Goal: Transaction & Acquisition: Purchase product/service

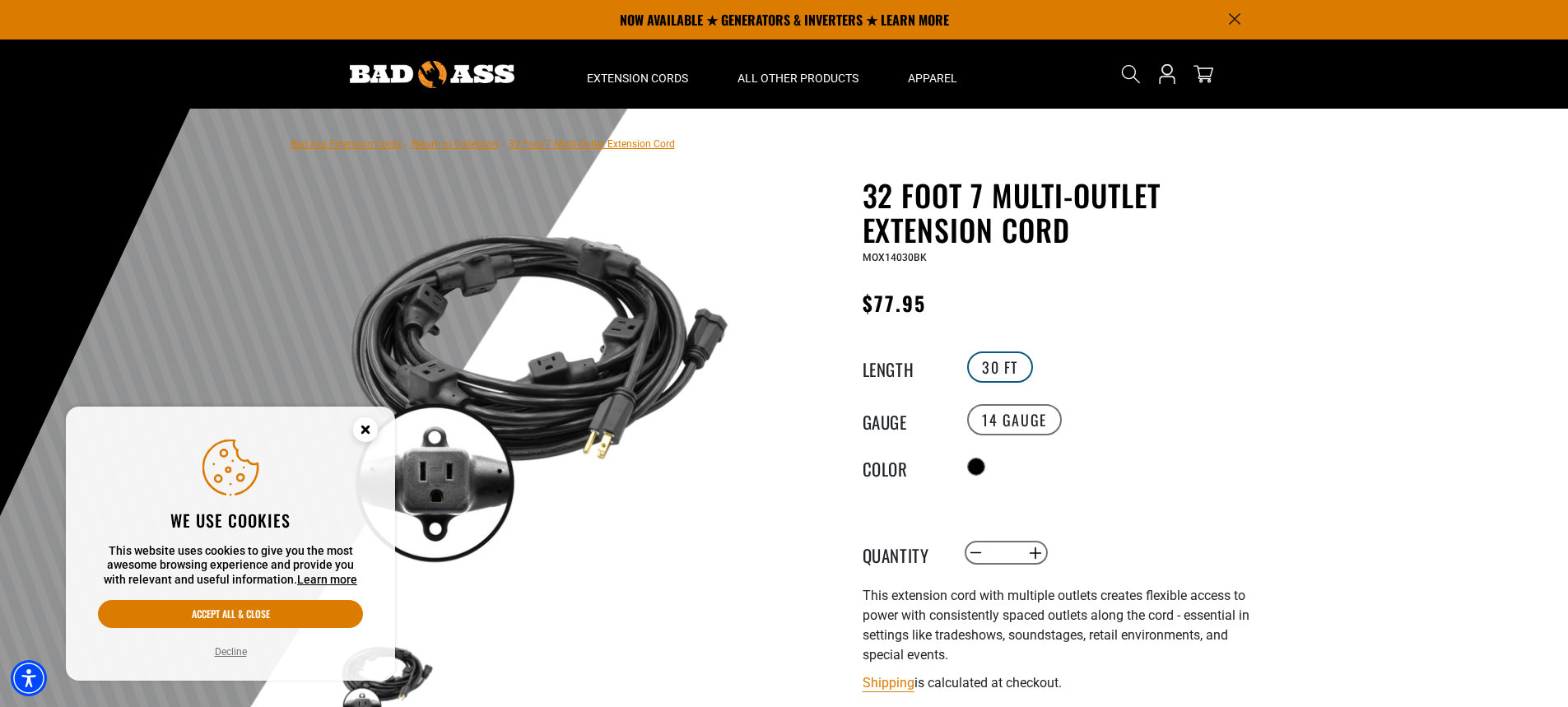
click at [1007, 371] on label "30 FT" at bounding box center [1000, 367] width 66 height 31
click at [986, 374] on label "30 FT" at bounding box center [1000, 367] width 66 height 31
click at [1008, 365] on label "30 FT" at bounding box center [1000, 367] width 66 height 31
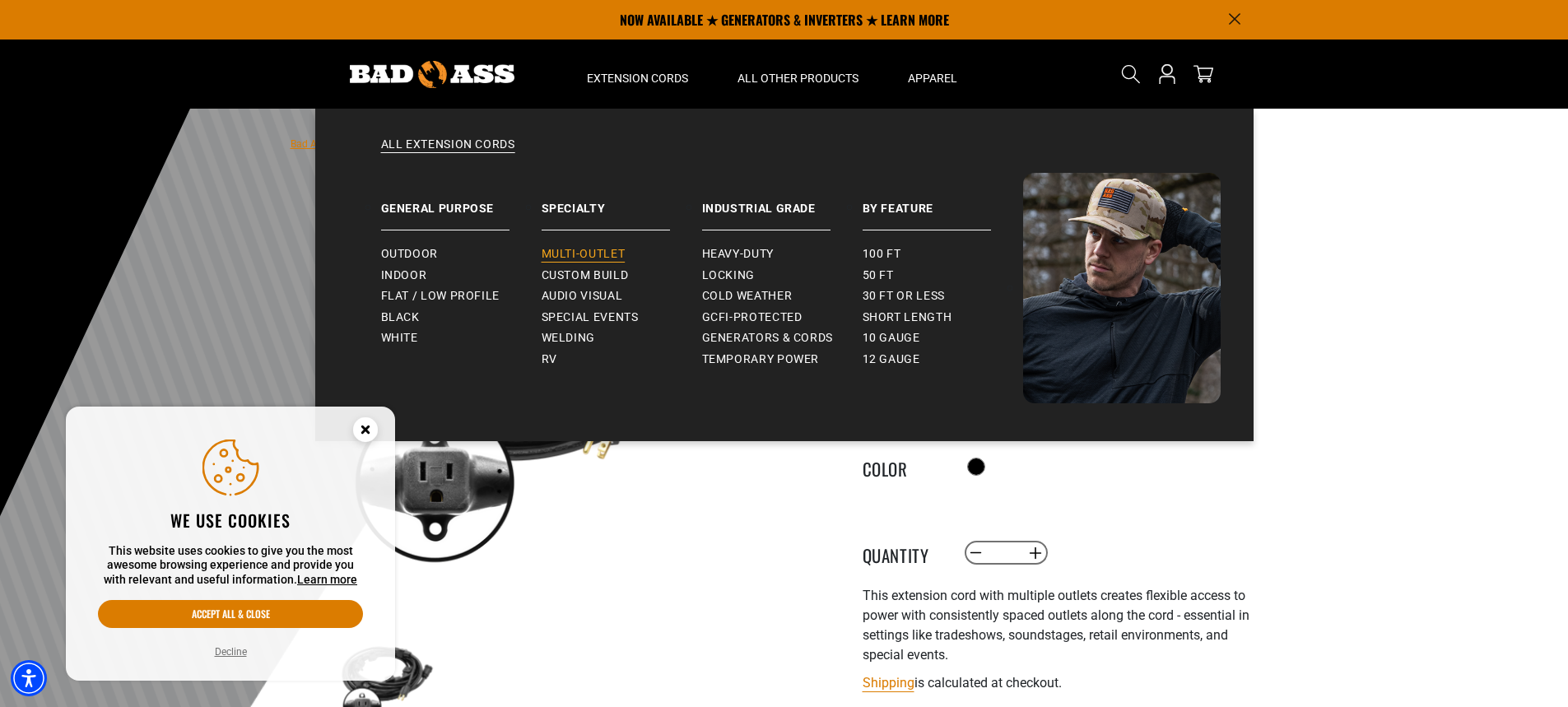
click at [590, 249] on span "Multi-Outlet" at bounding box center [583, 254] width 84 height 15
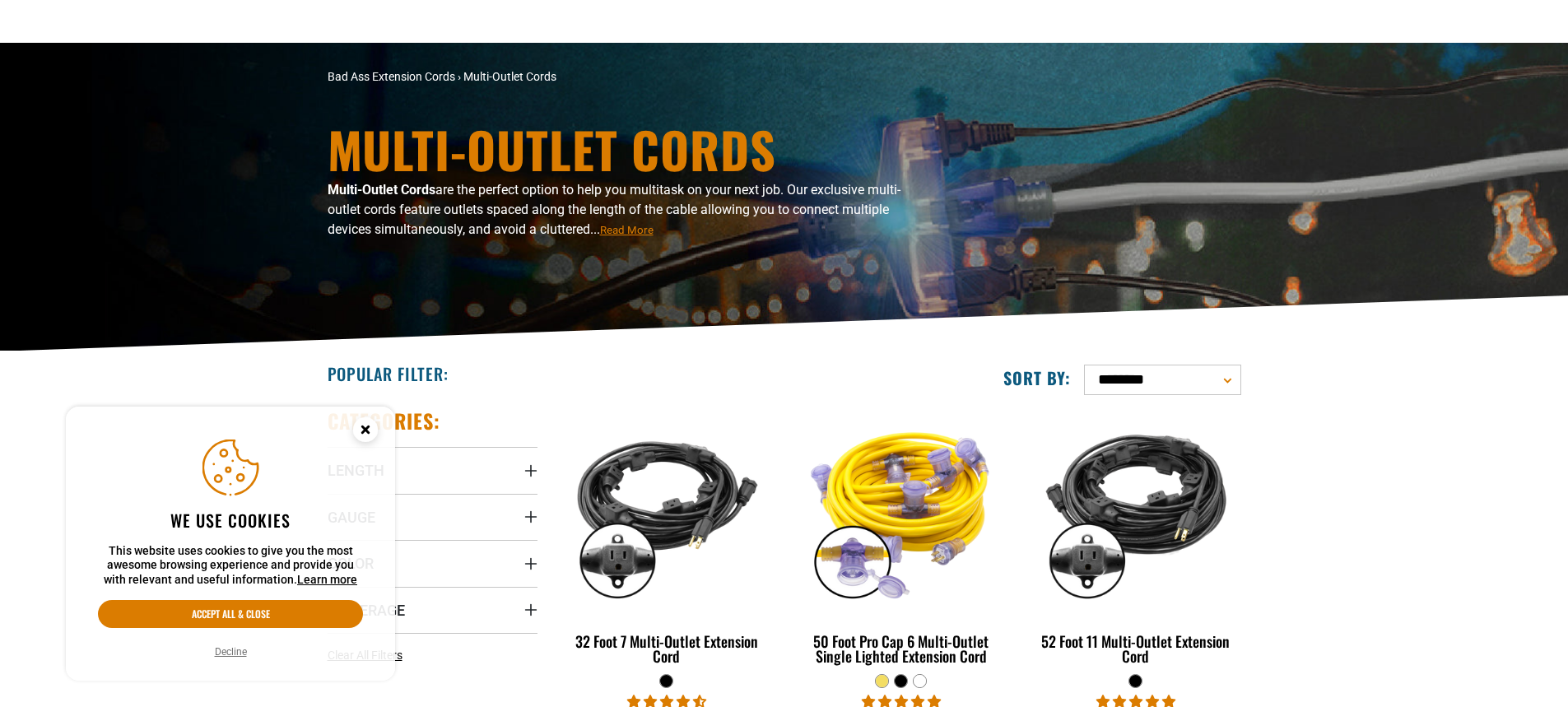
scroll to position [247, 0]
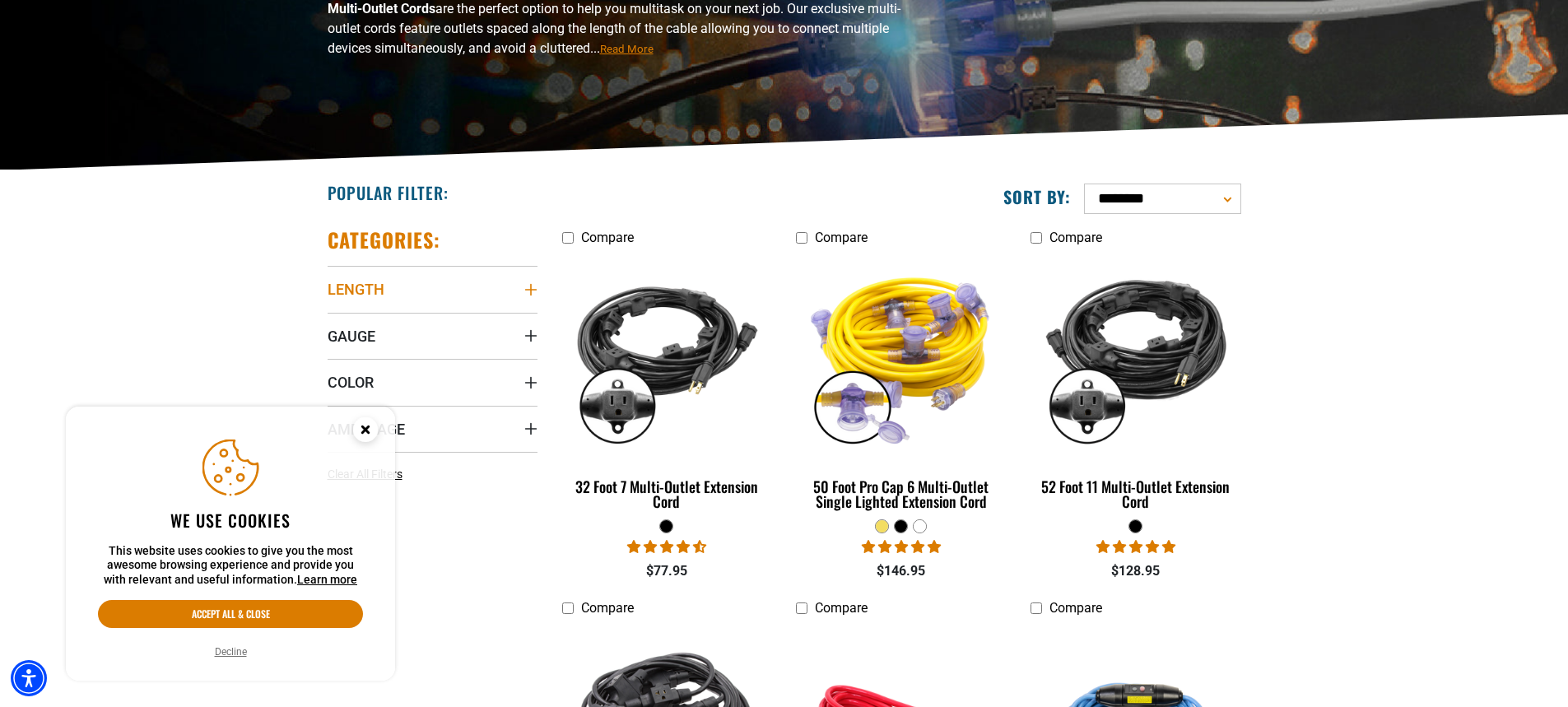
click at [530, 293] on icon "Length" at bounding box center [529, 290] width 12 height 12
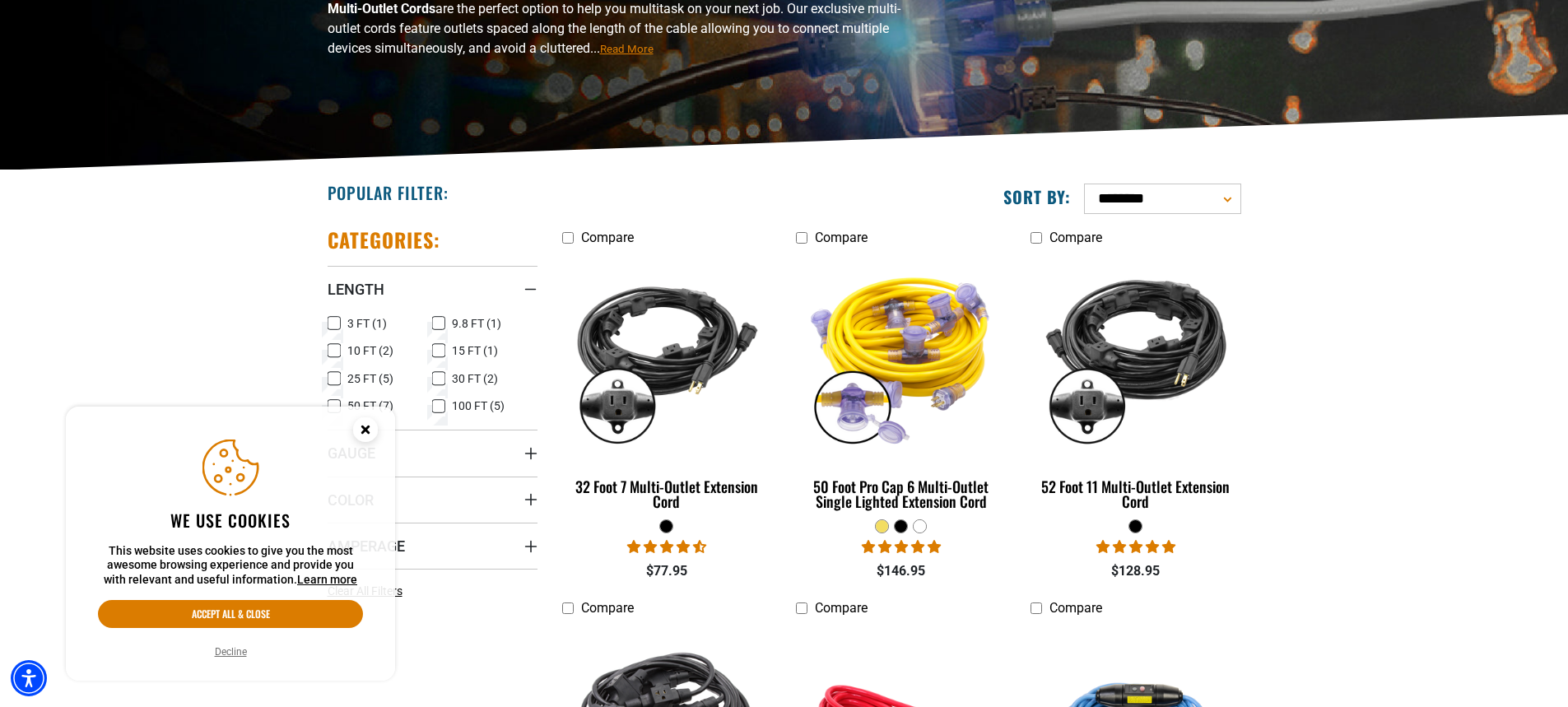
click at [379, 347] on span "10 FT (2)" at bounding box center [370, 350] width 46 height 12
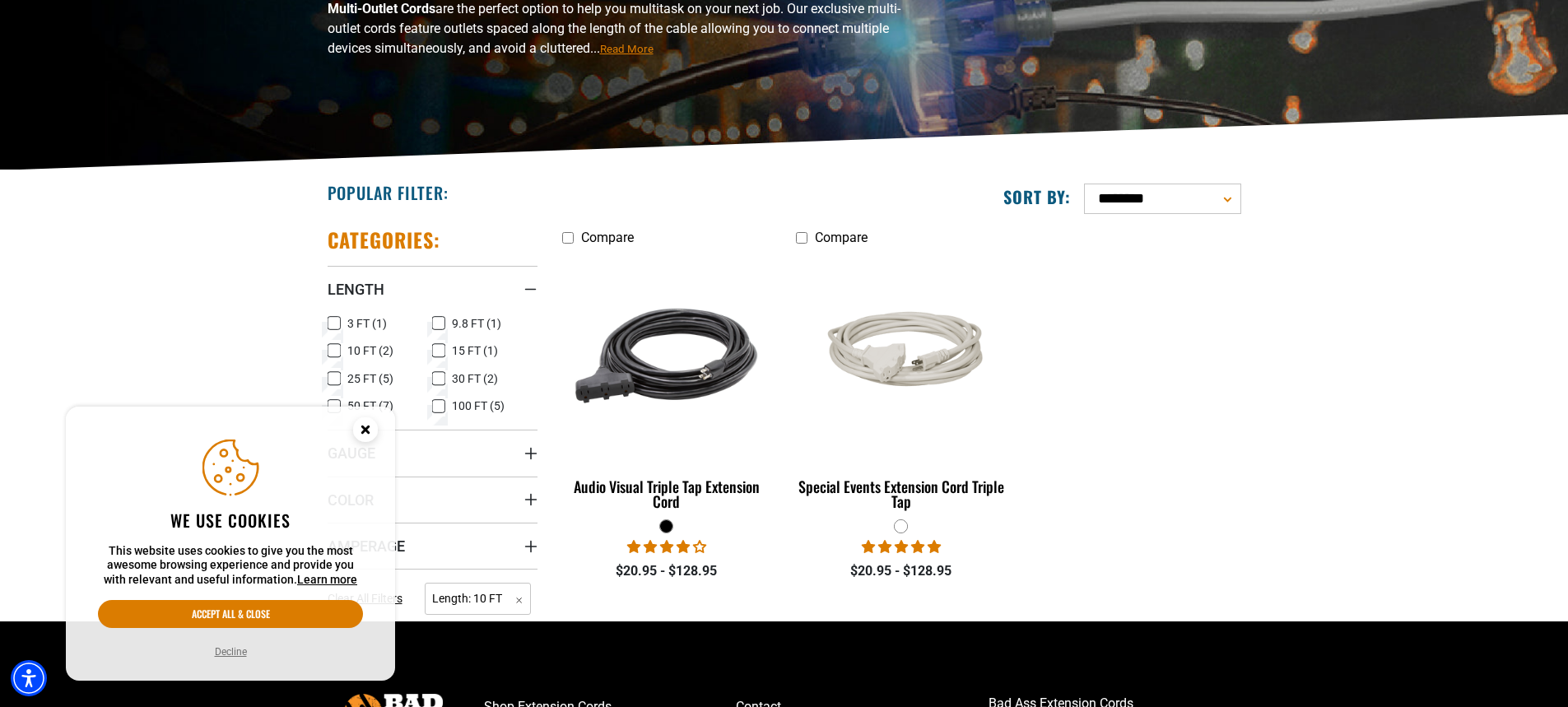
click at [365, 345] on span "10 FT (2)" at bounding box center [370, 350] width 46 height 12
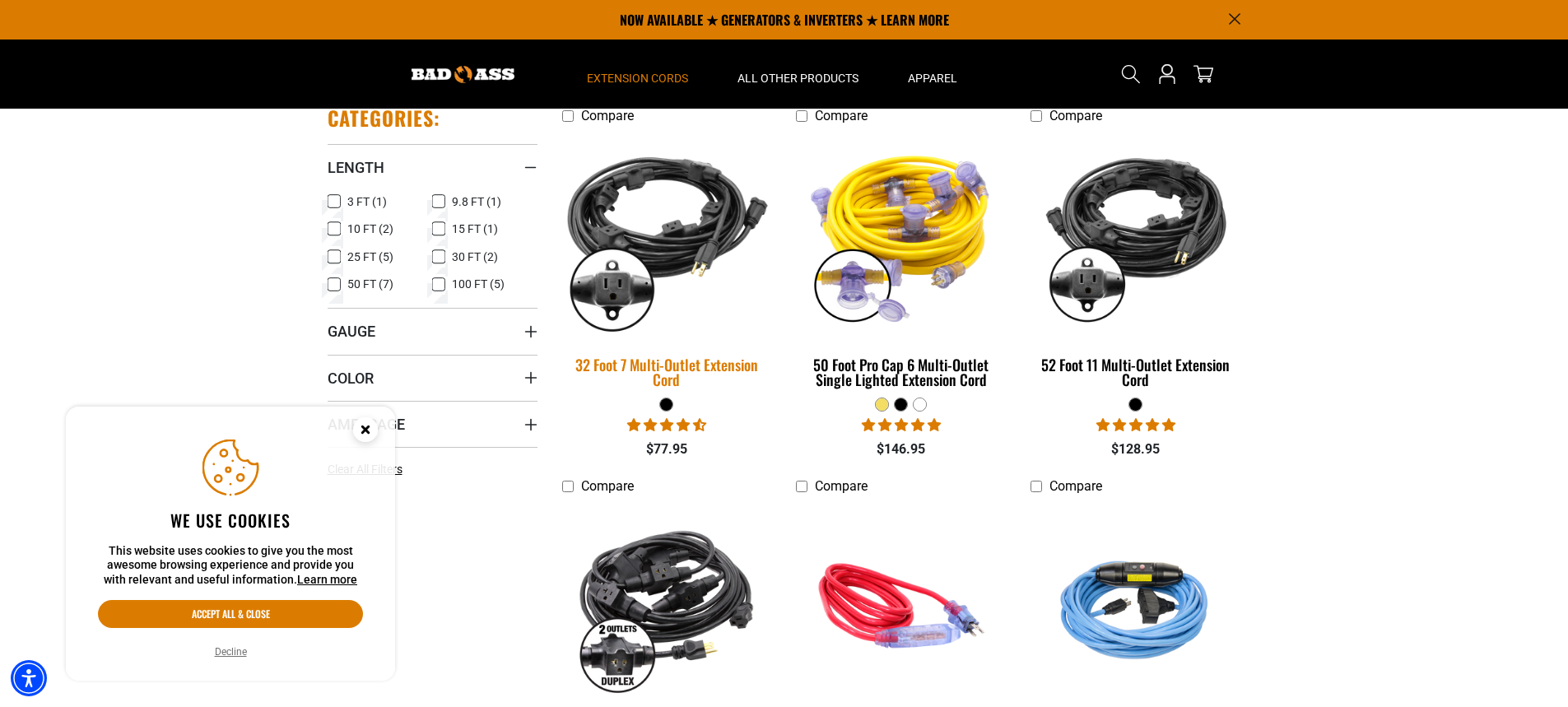
scroll to position [329, 0]
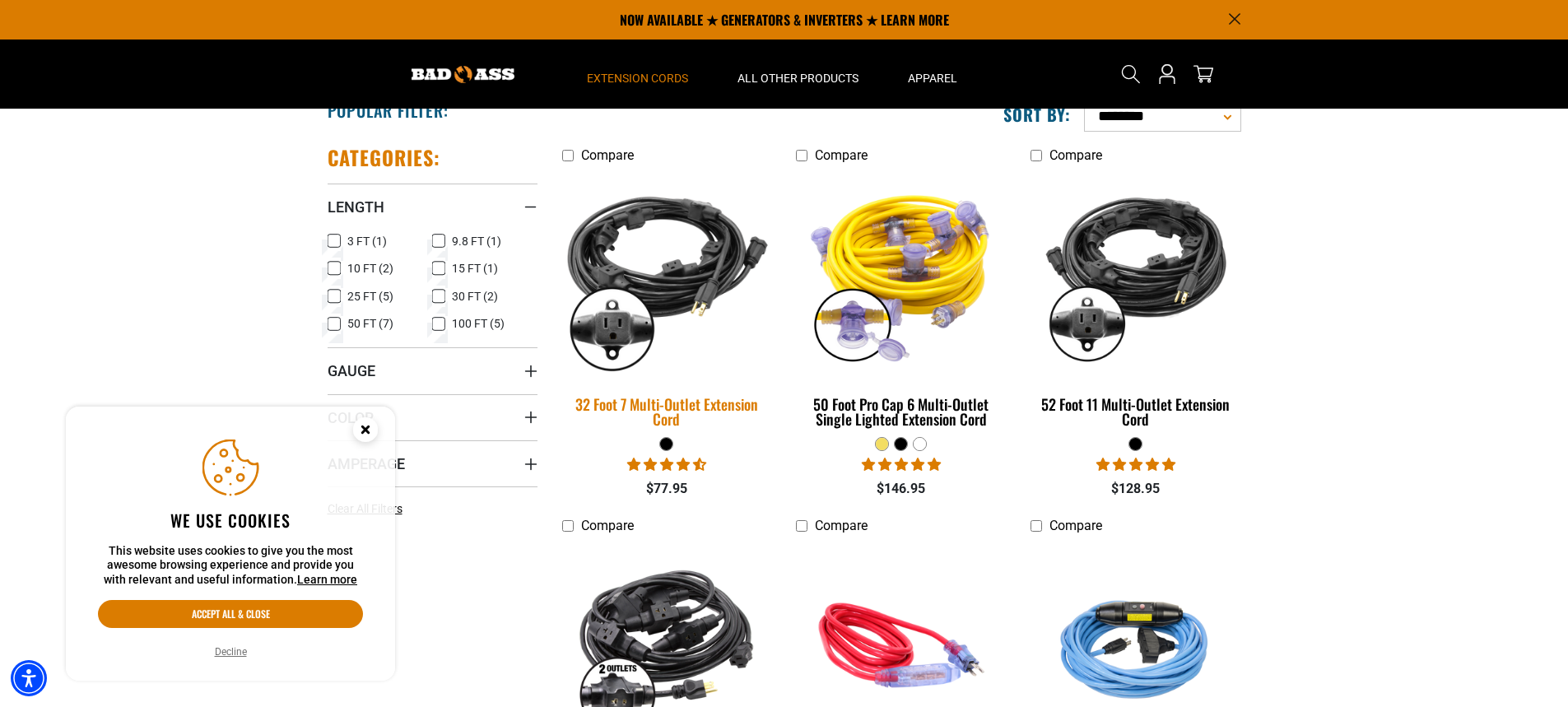
click at [644, 260] on img at bounding box center [667, 274] width 230 height 210
